Goal: Task Accomplishment & Management: Use online tool/utility

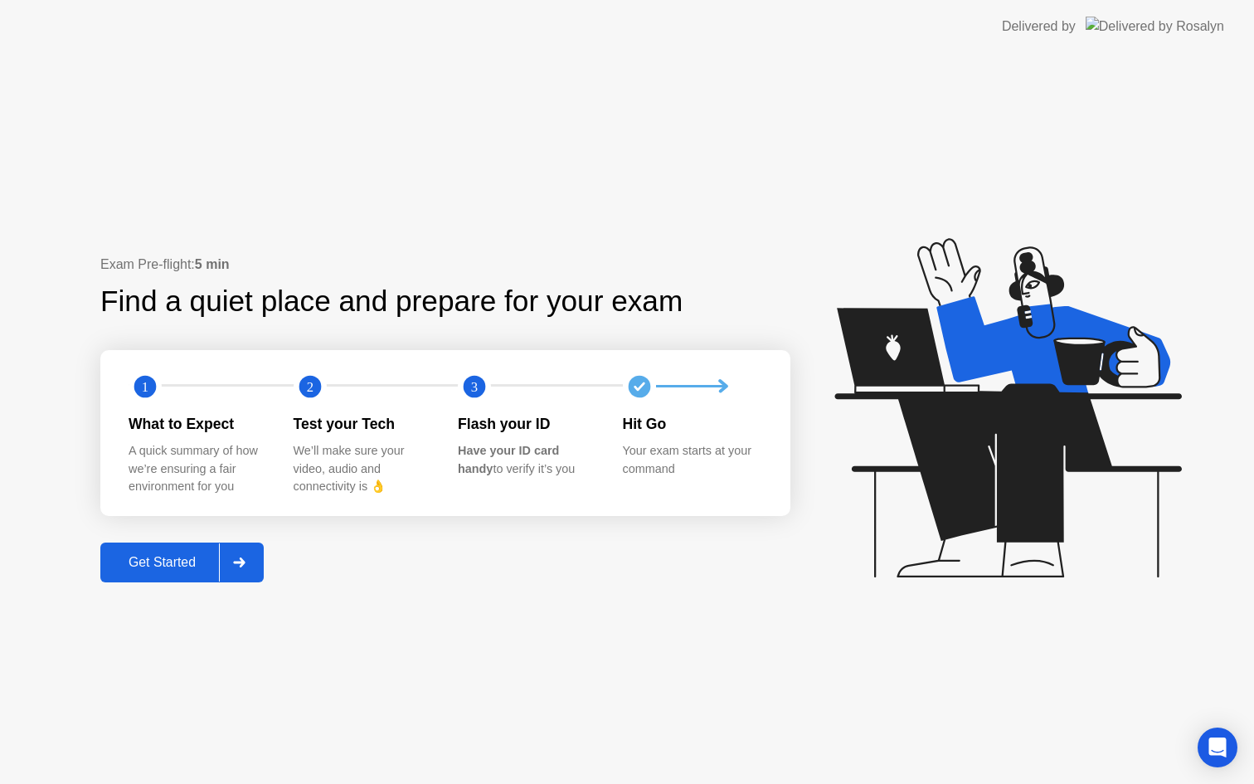
click at [183, 567] on div "Get Started" at bounding box center [162, 562] width 114 height 15
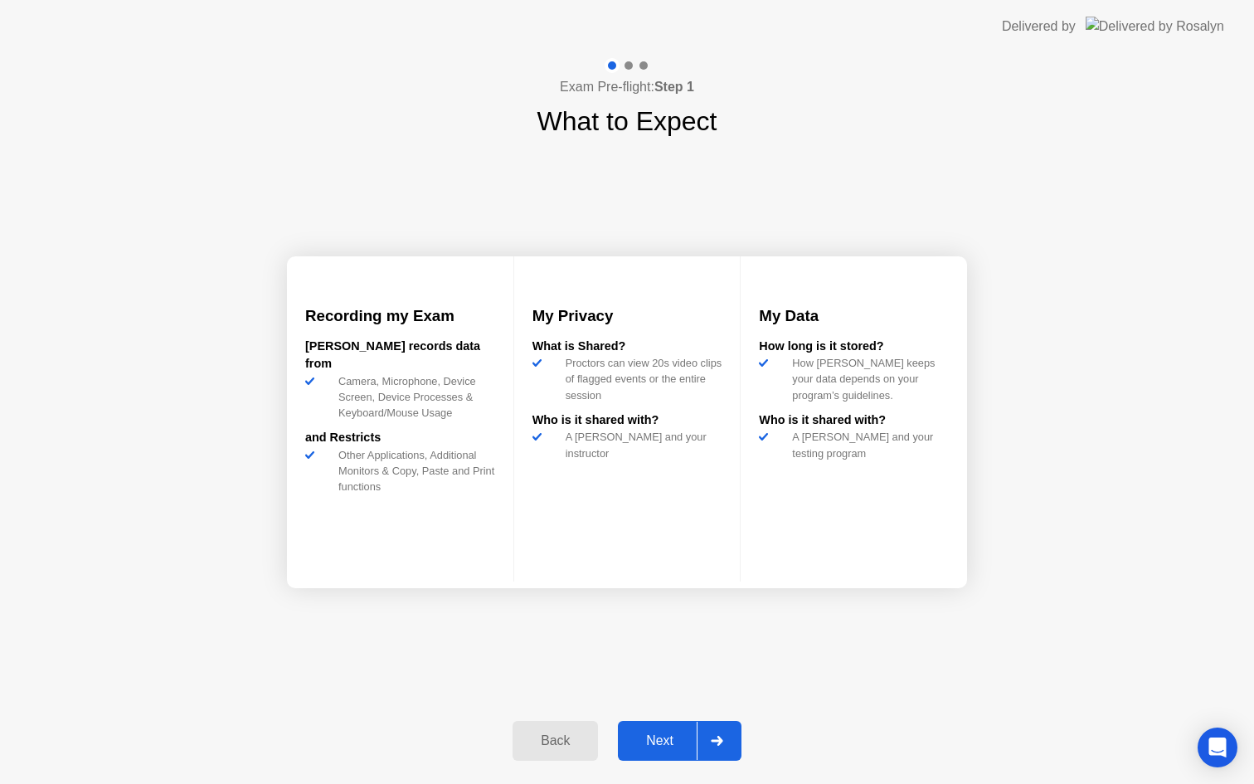
click at [665, 738] on div "Next" at bounding box center [660, 740] width 74 height 15
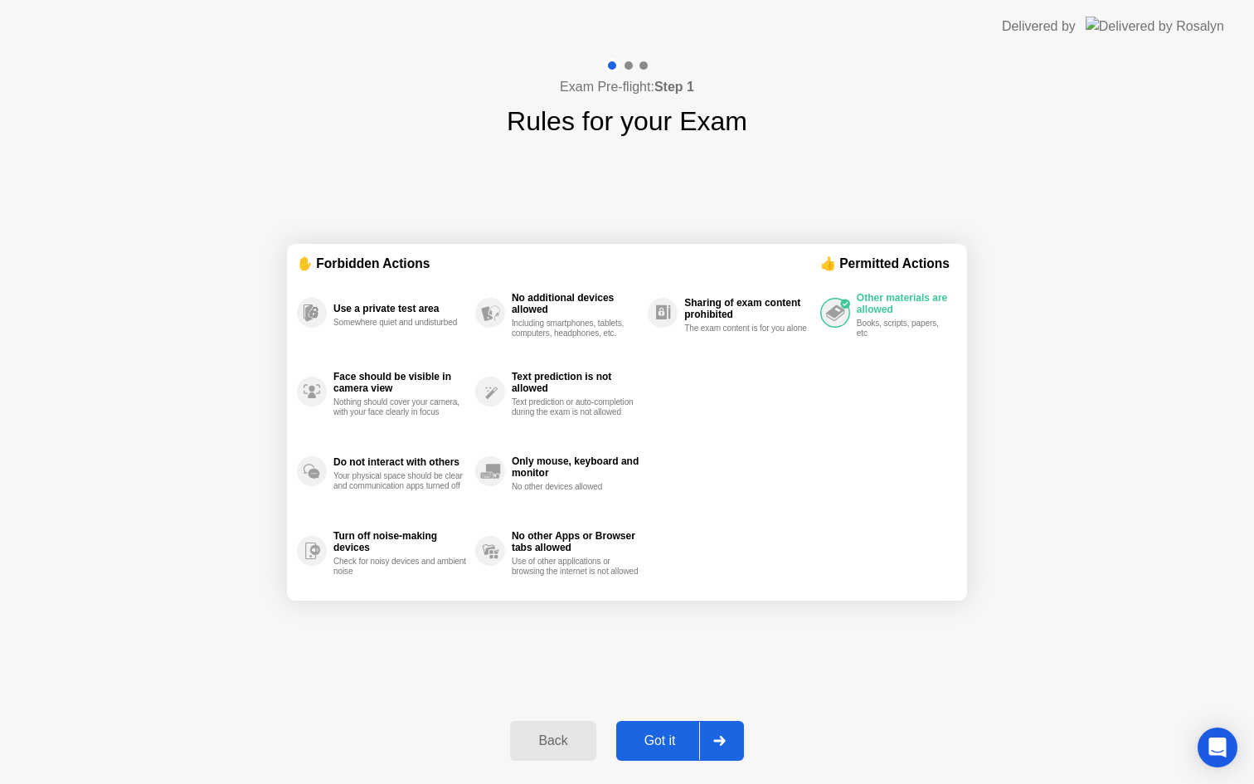
click at [722, 742] on icon at bounding box center [720, 741] width 12 height 10
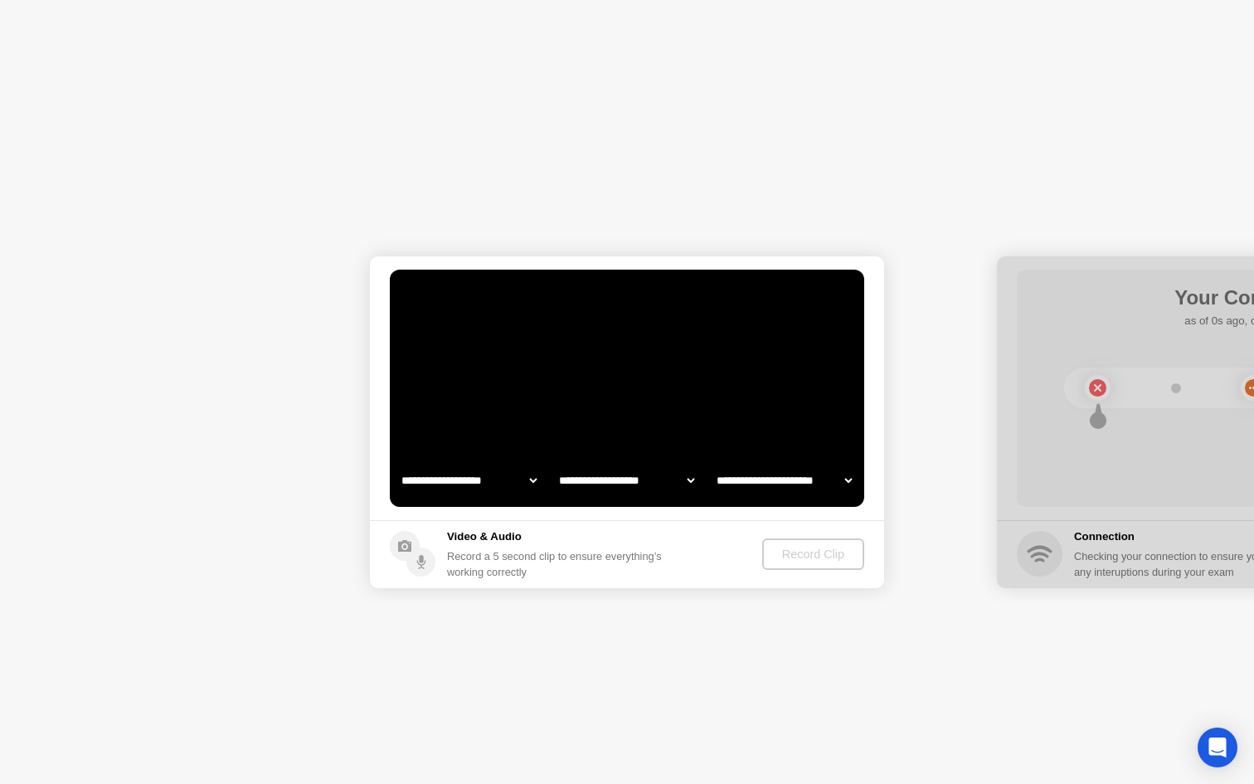
select select "**********"
select select "*******"
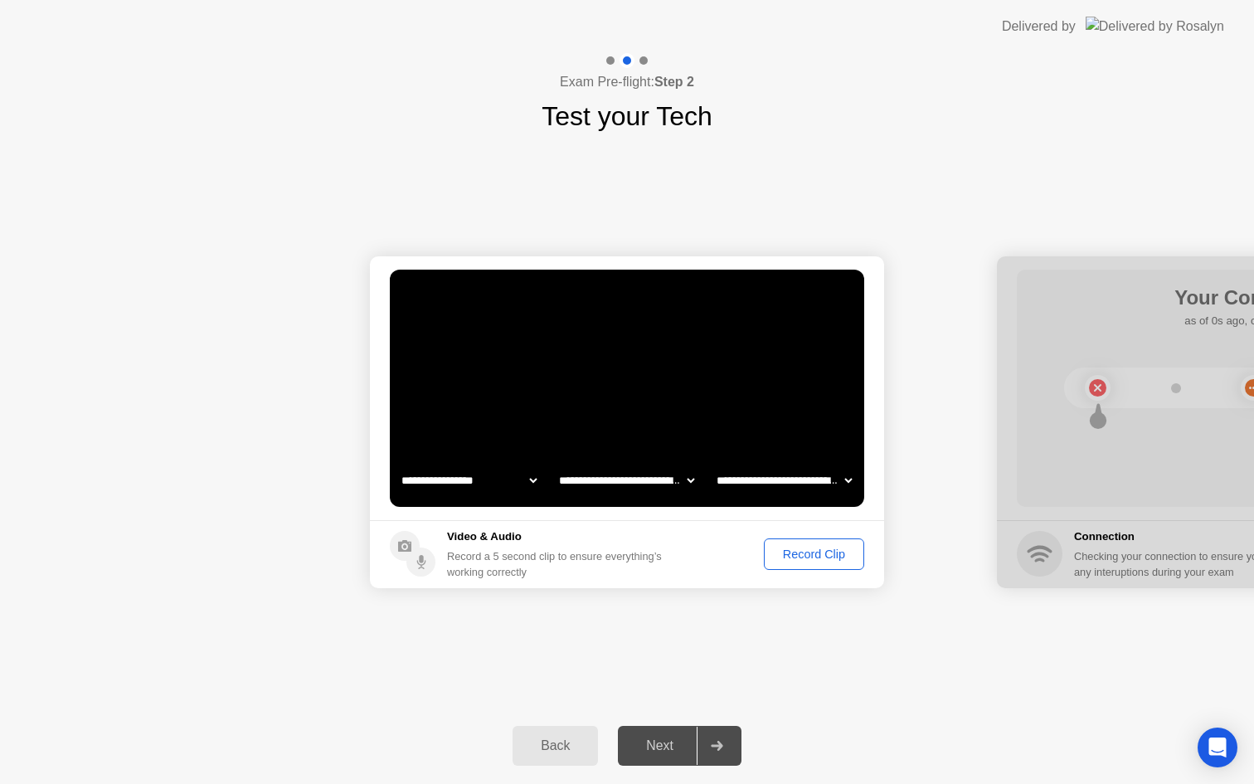
click at [567, 753] on div "Back" at bounding box center [555, 745] width 75 height 15
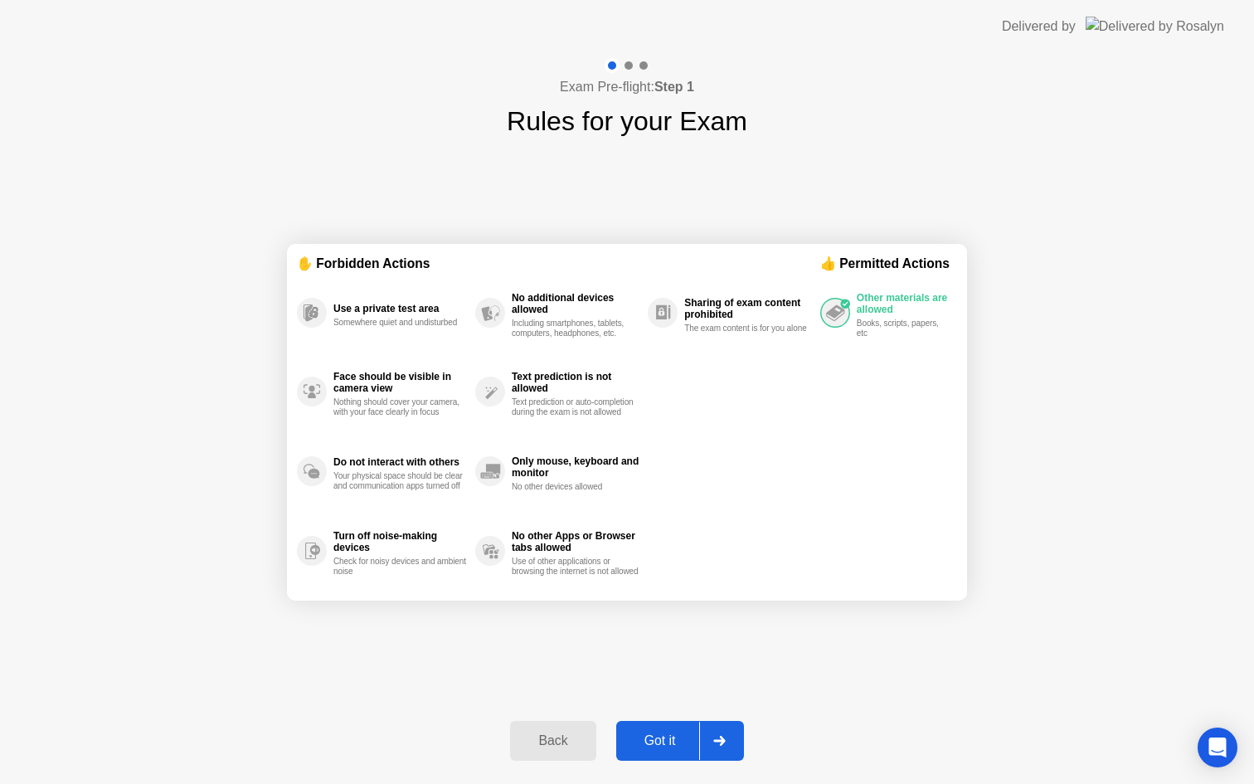
click at [675, 741] on div "Got it" at bounding box center [660, 740] width 78 height 15
select select "**********"
select select "*******"
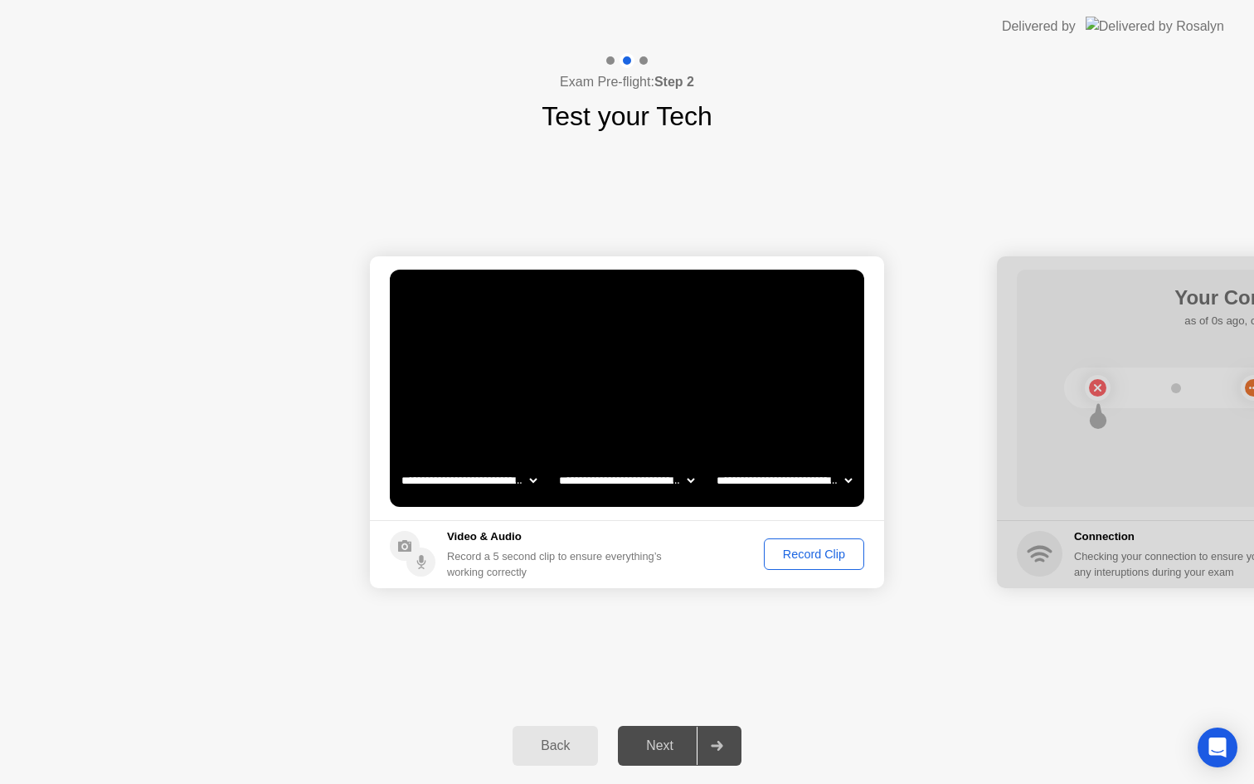
click at [791, 553] on div "Record Clip" at bounding box center [814, 554] width 89 height 13
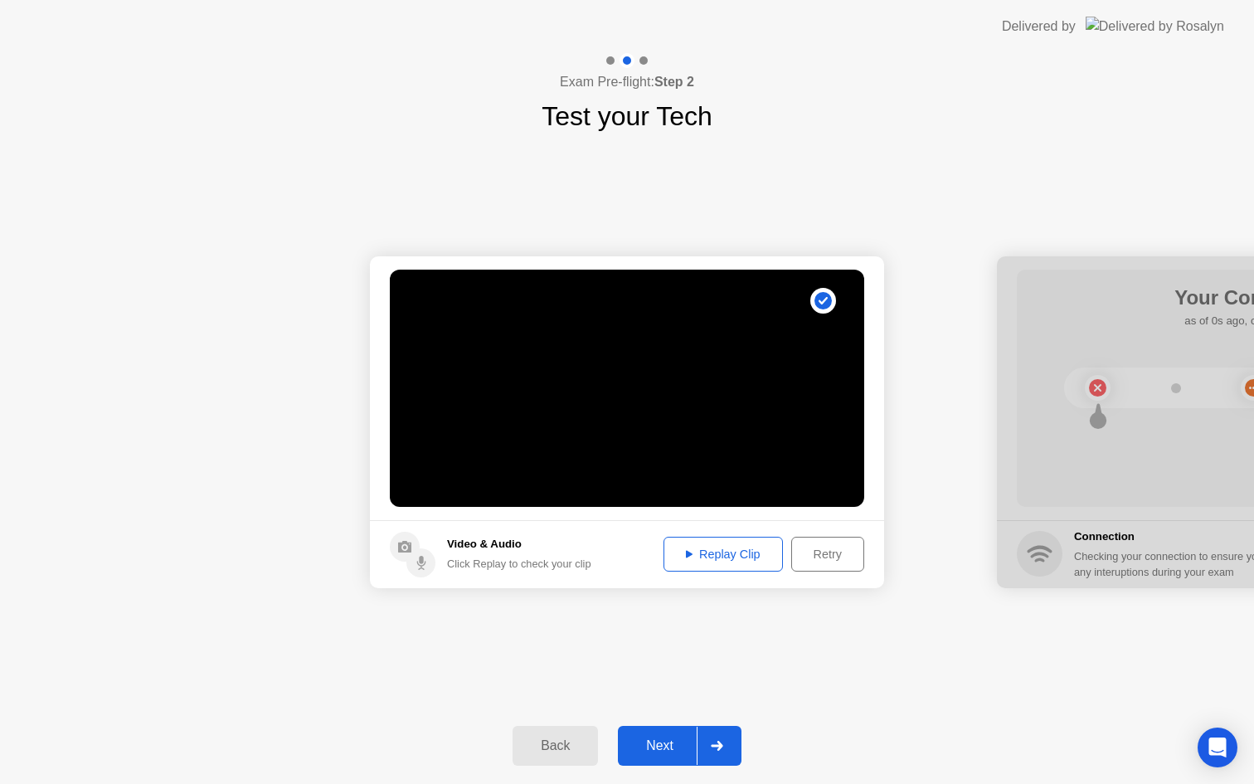
click at [670, 745] on div "Next" at bounding box center [660, 745] width 74 height 15
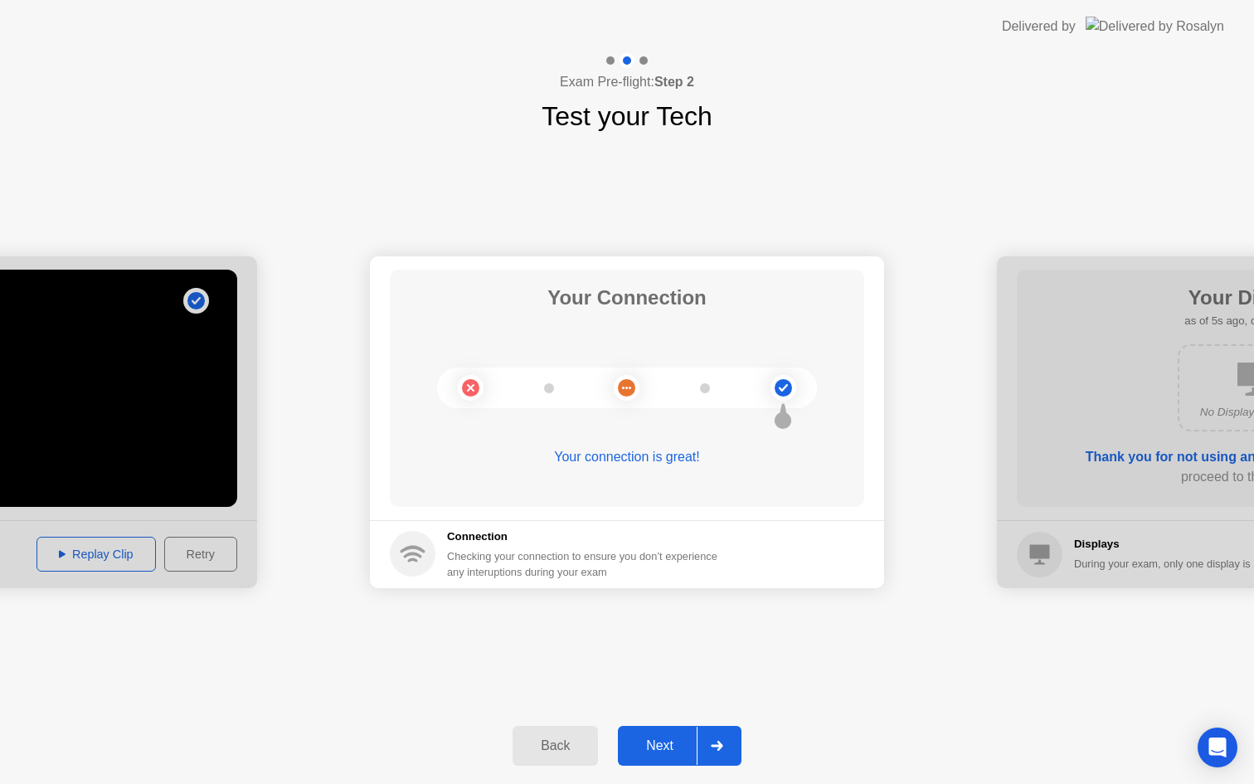
click at [663, 746] on div "Next" at bounding box center [660, 745] width 74 height 15
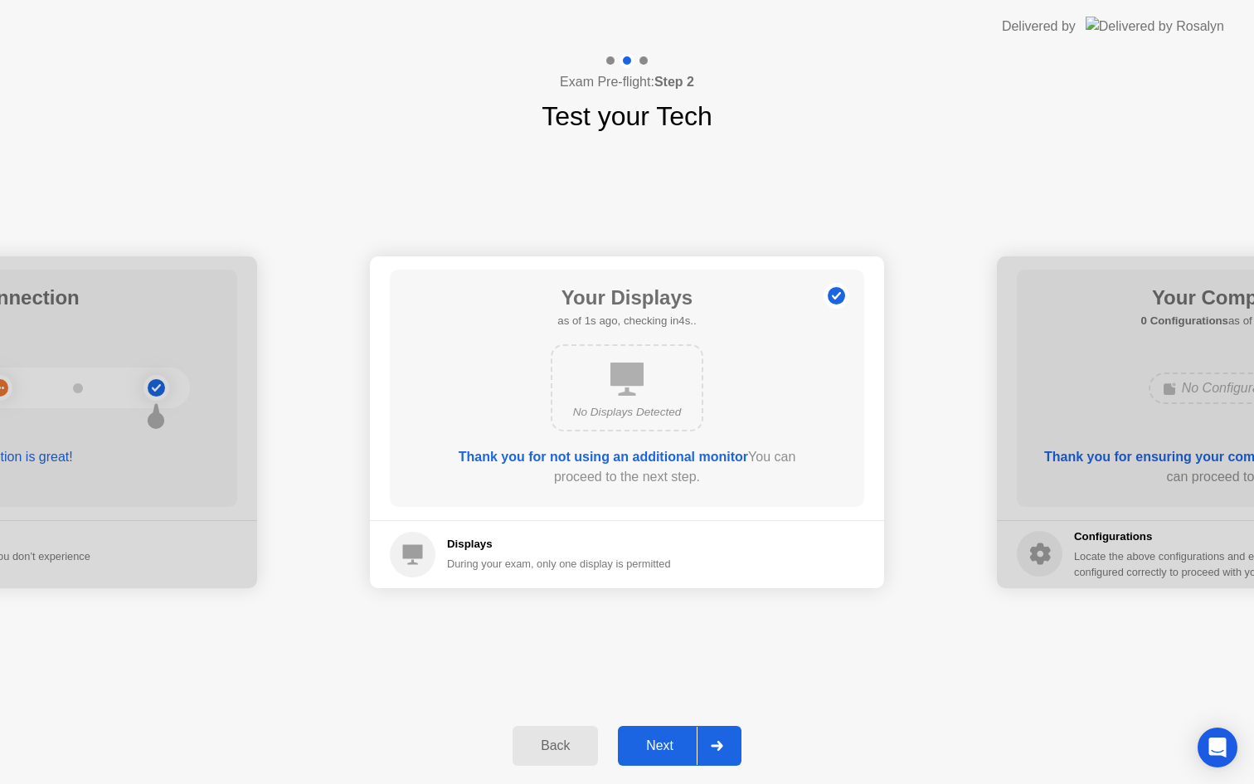
click at [663, 746] on div "Next" at bounding box center [660, 745] width 74 height 15
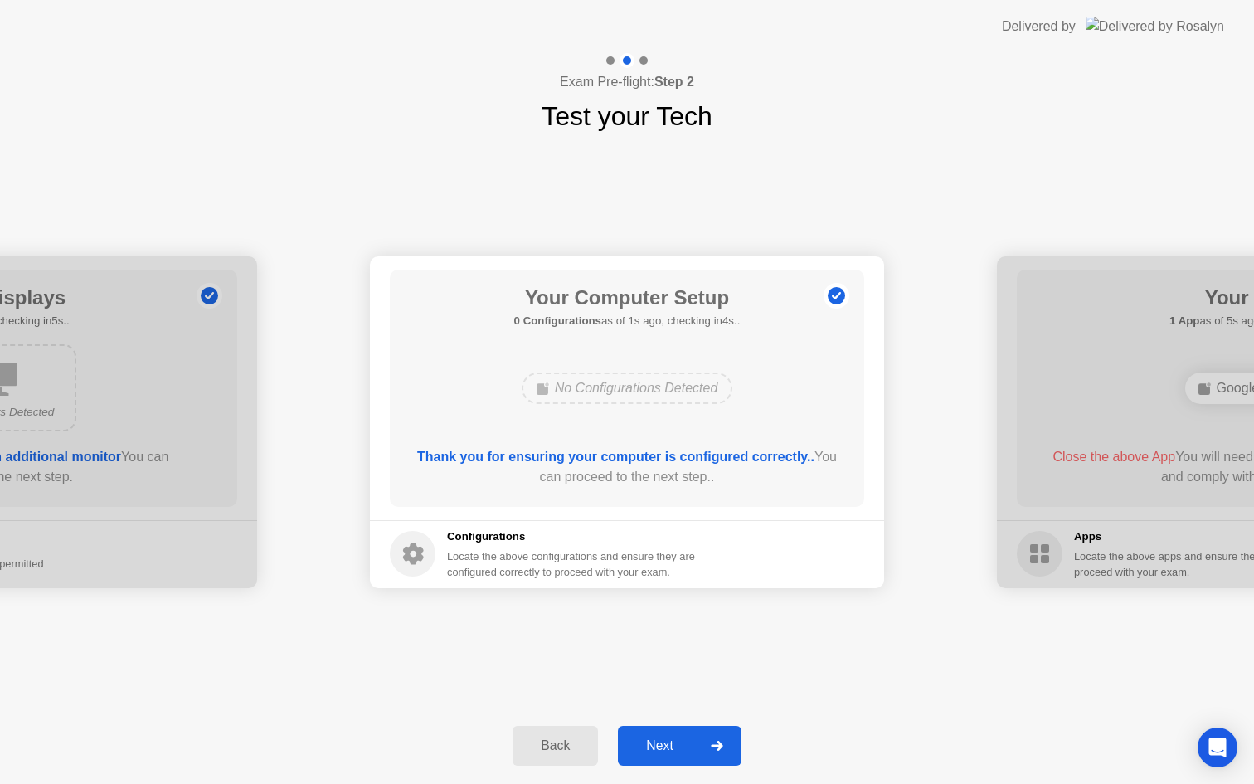
click at [663, 746] on div "Next" at bounding box center [660, 745] width 74 height 15
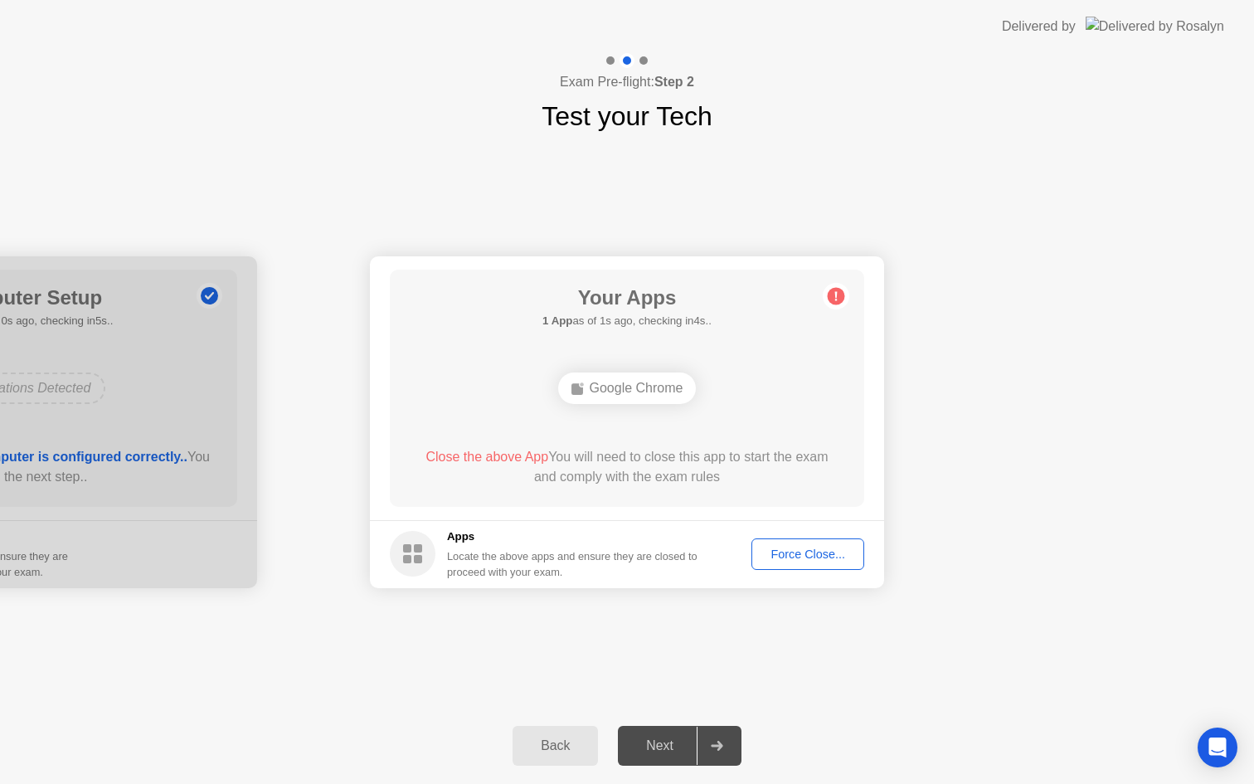
click at [823, 561] on div "Force Close..." at bounding box center [807, 554] width 101 height 13
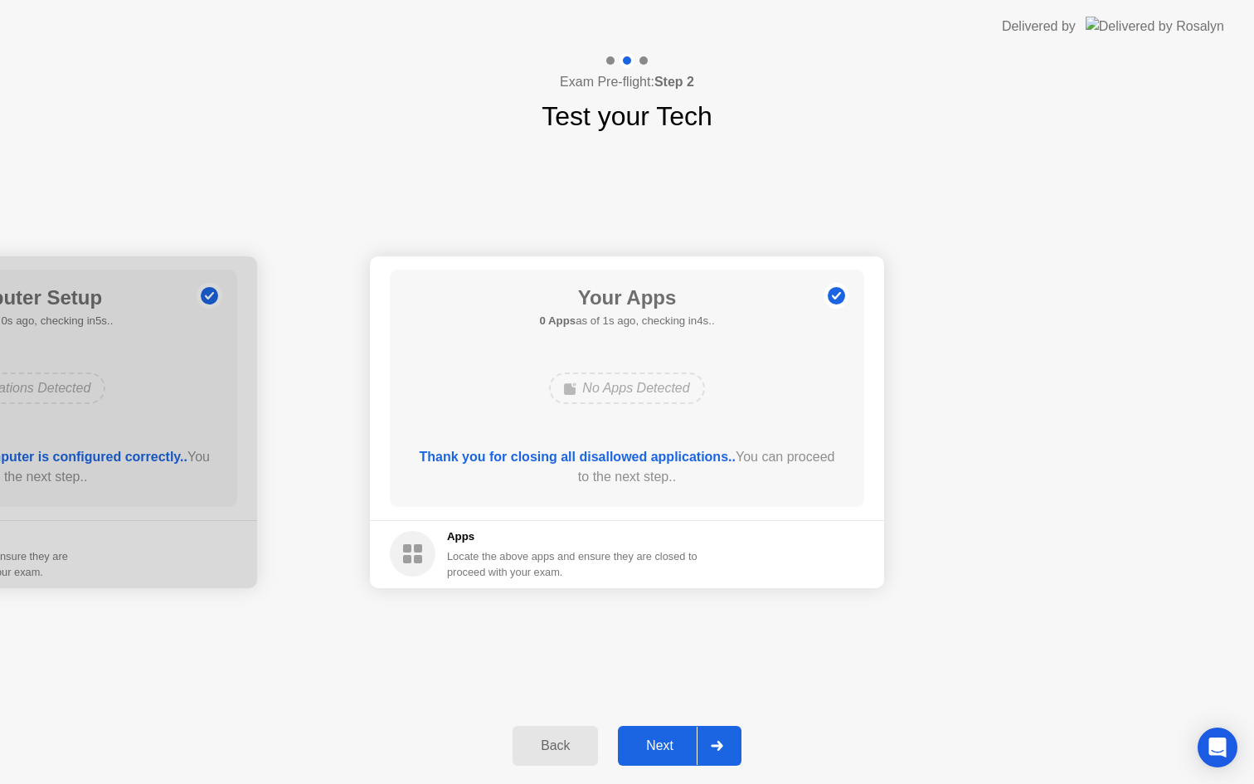
click at [665, 746] on div "Next" at bounding box center [660, 745] width 74 height 15
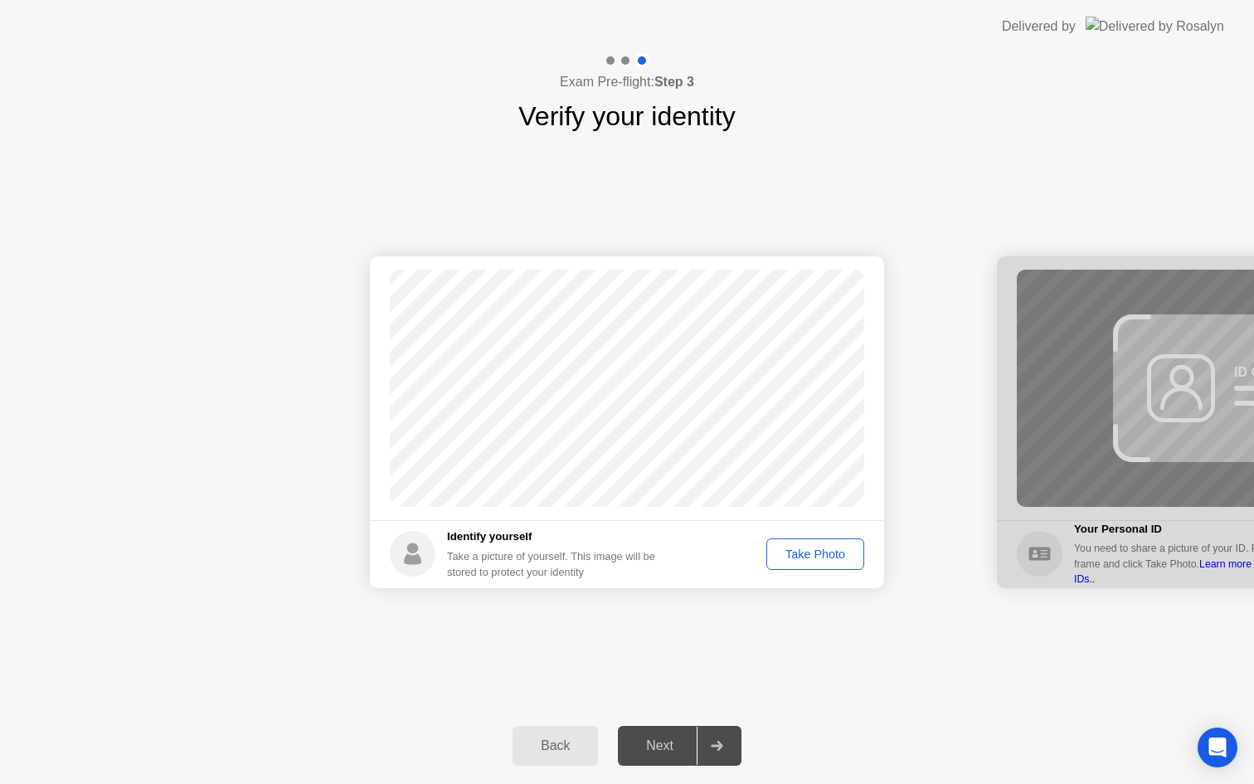
click at [809, 557] on div "Take Photo" at bounding box center [815, 554] width 86 height 13
click at [675, 748] on div "Next" at bounding box center [660, 745] width 74 height 15
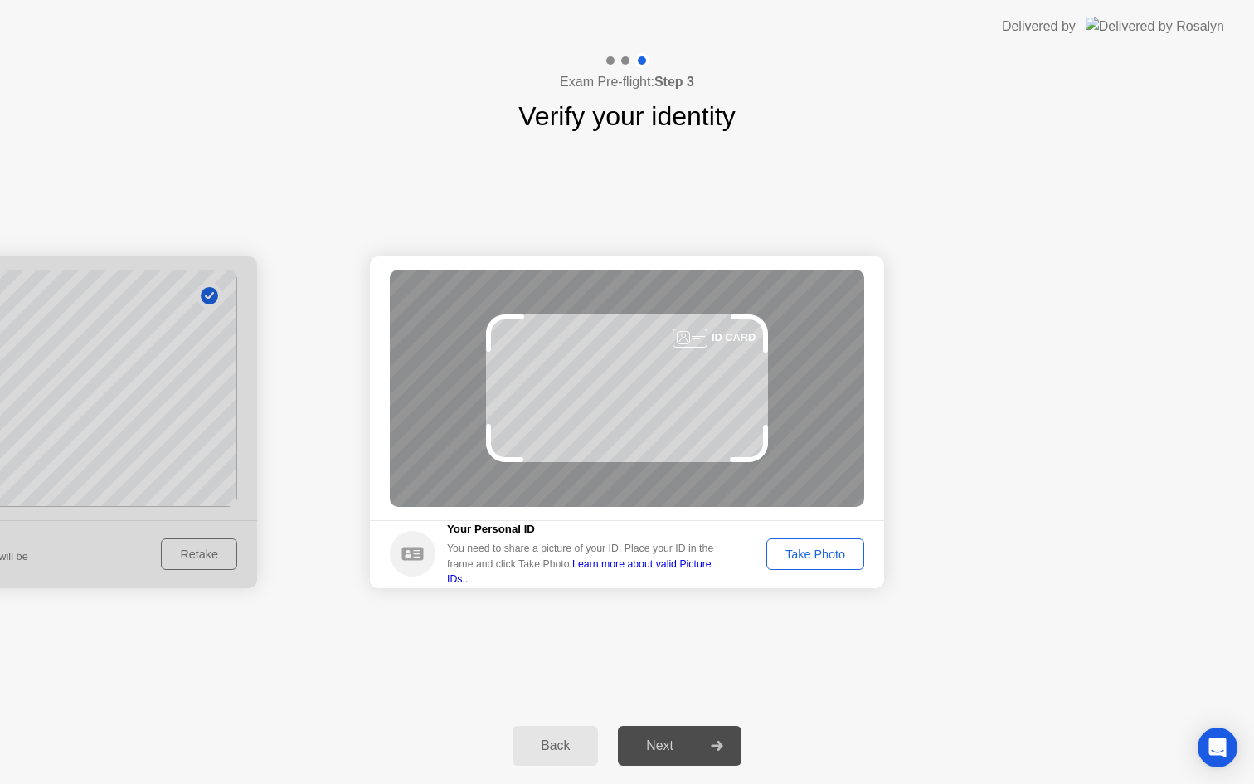
click at [832, 556] on div "Take Photo" at bounding box center [815, 554] width 86 height 13
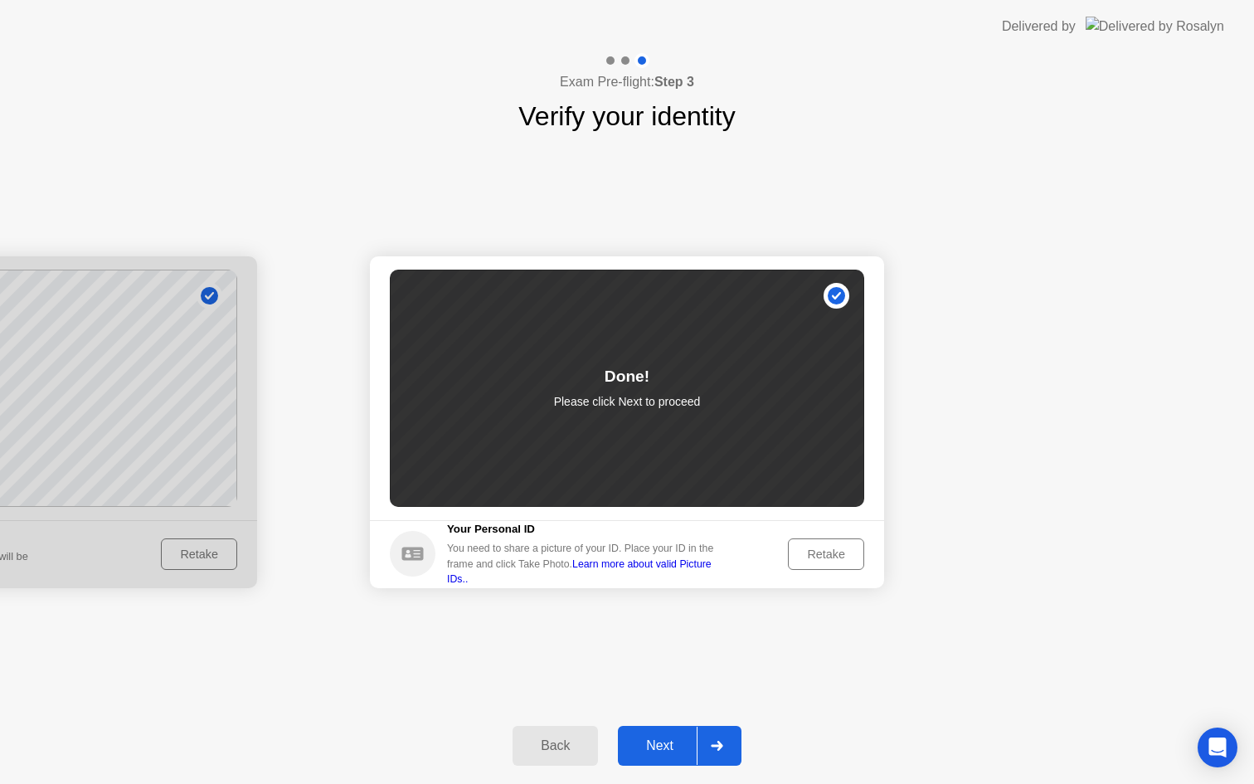
click at [675, 751] on div "Next" at bounding box center [660, 745] width 74 height 15
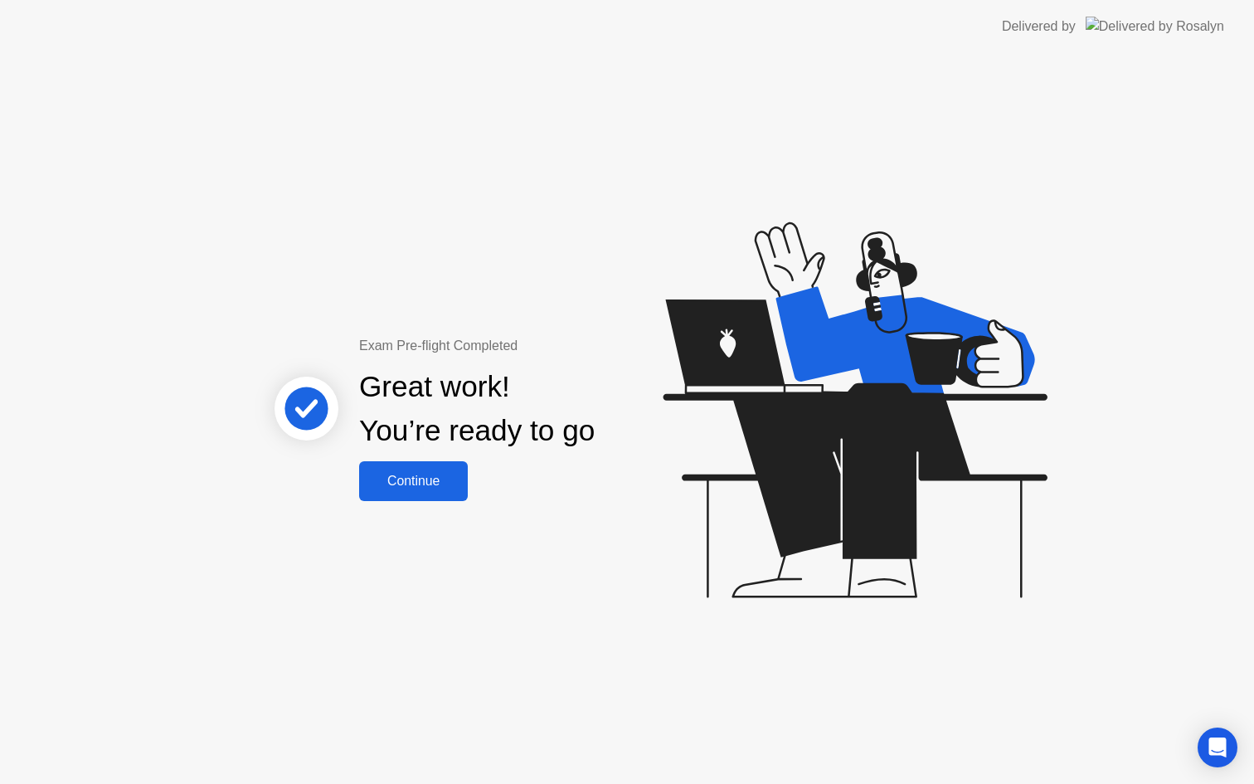
click at [436, 485] on div "Continue" at bounding box center [413, 481] width 99 height 15
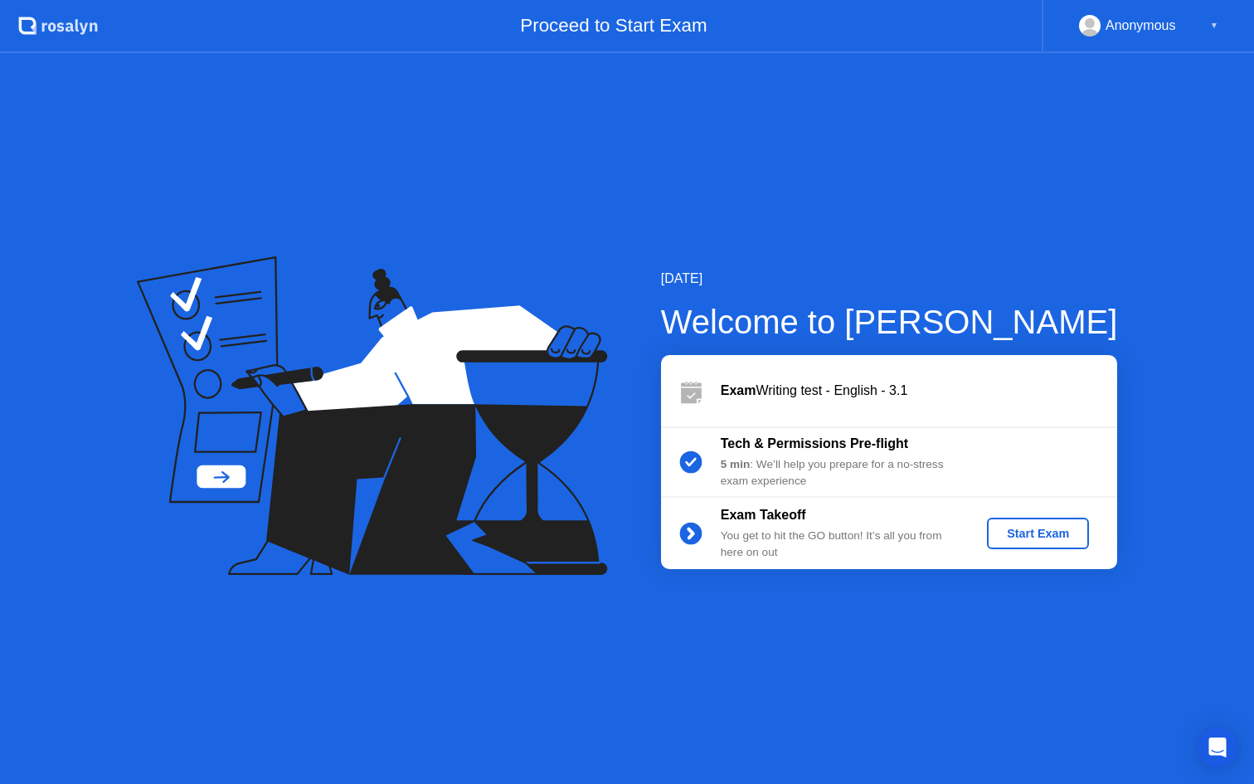
click at [1059, 530] on div "Start Exam" at bounding box center [1038, 533] width 89 height 13
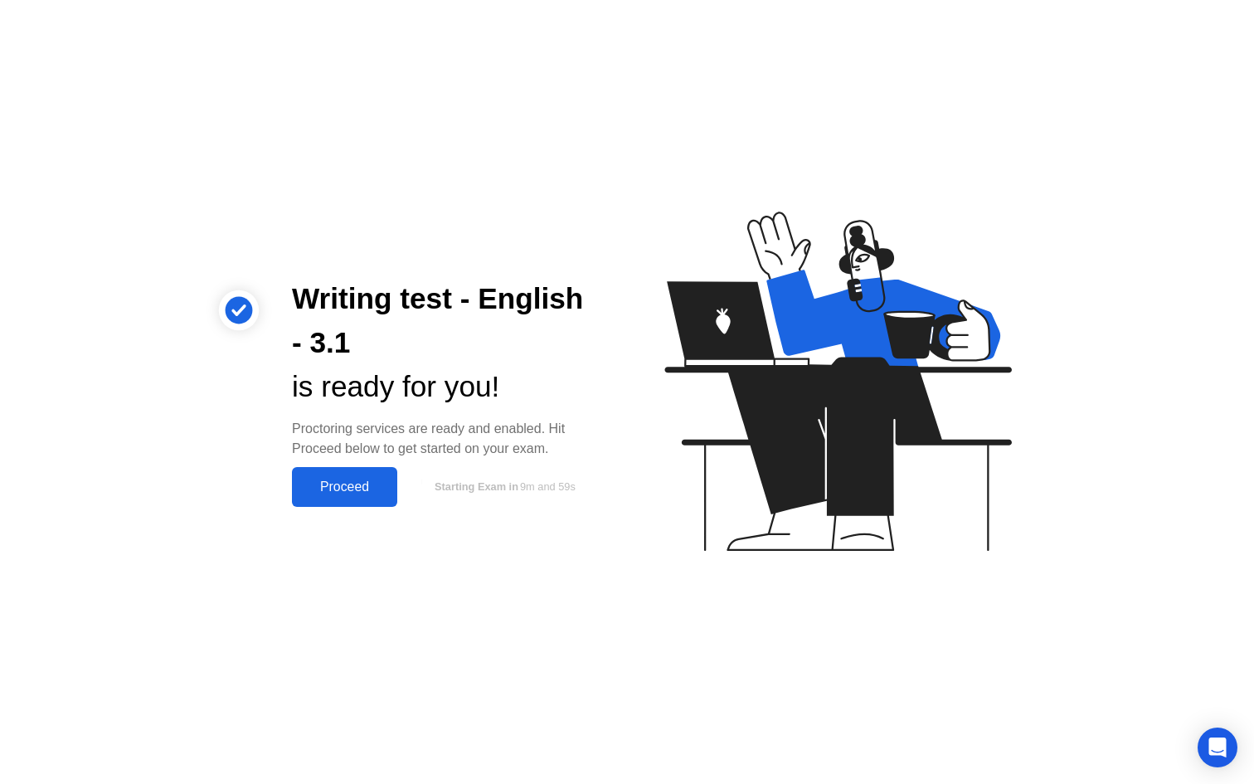
click at [353, 486] on div "Proceed" at bounding box center [344, 487] width 95 height 15
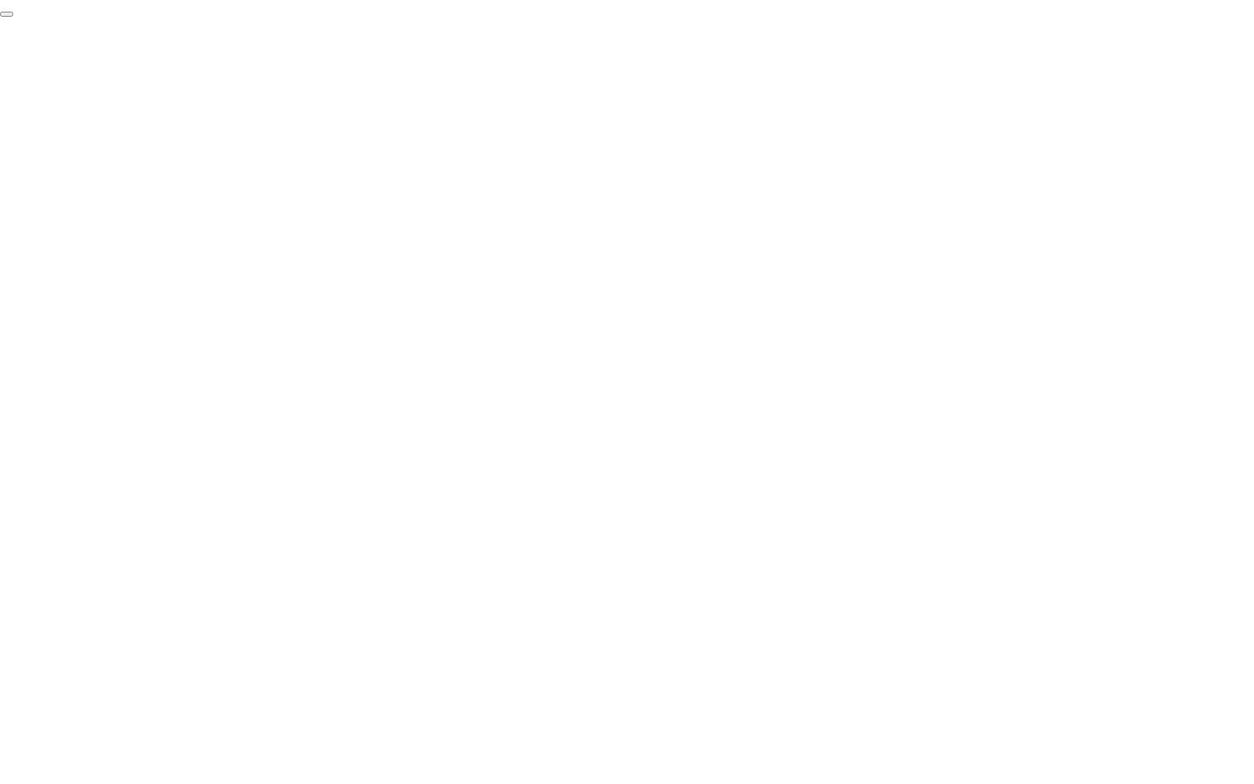
click div "End Proctoring Session"
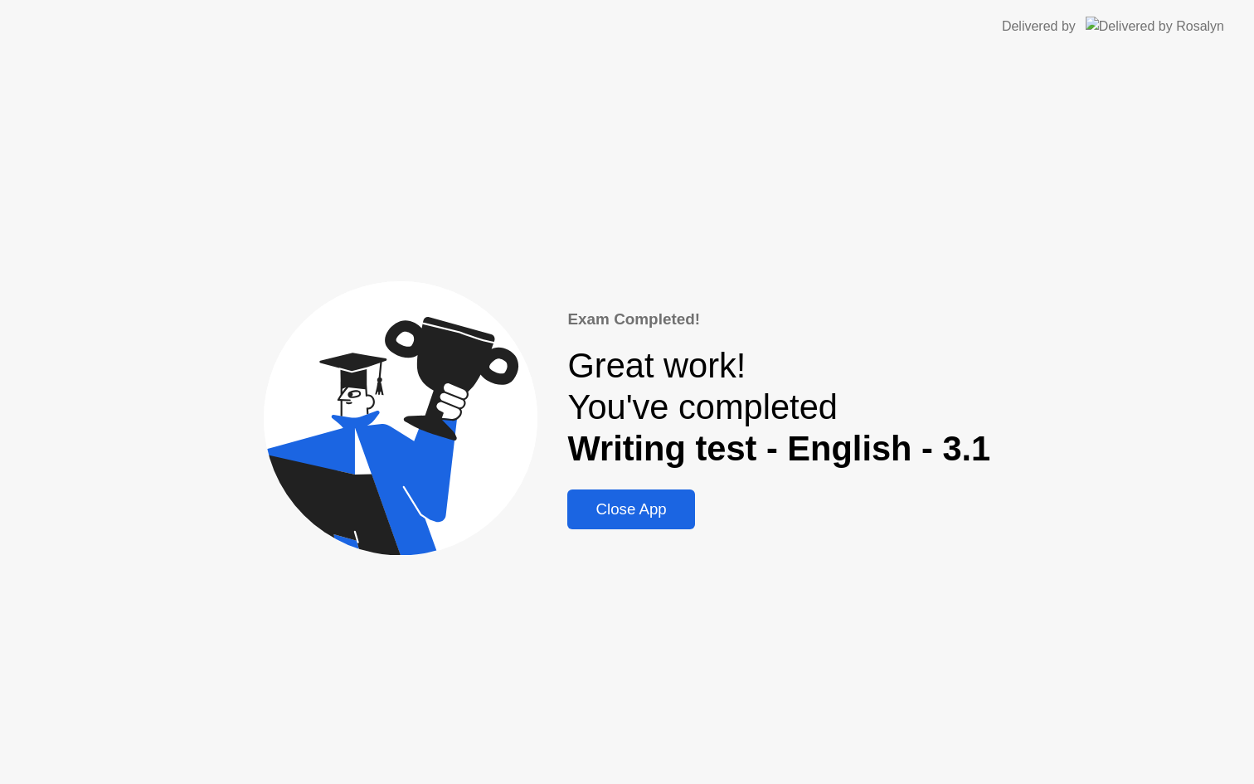
click at [638, 515] on div "Close App" at bounding box center [630, 509] width 117 height 18
